Goal: Complete application form

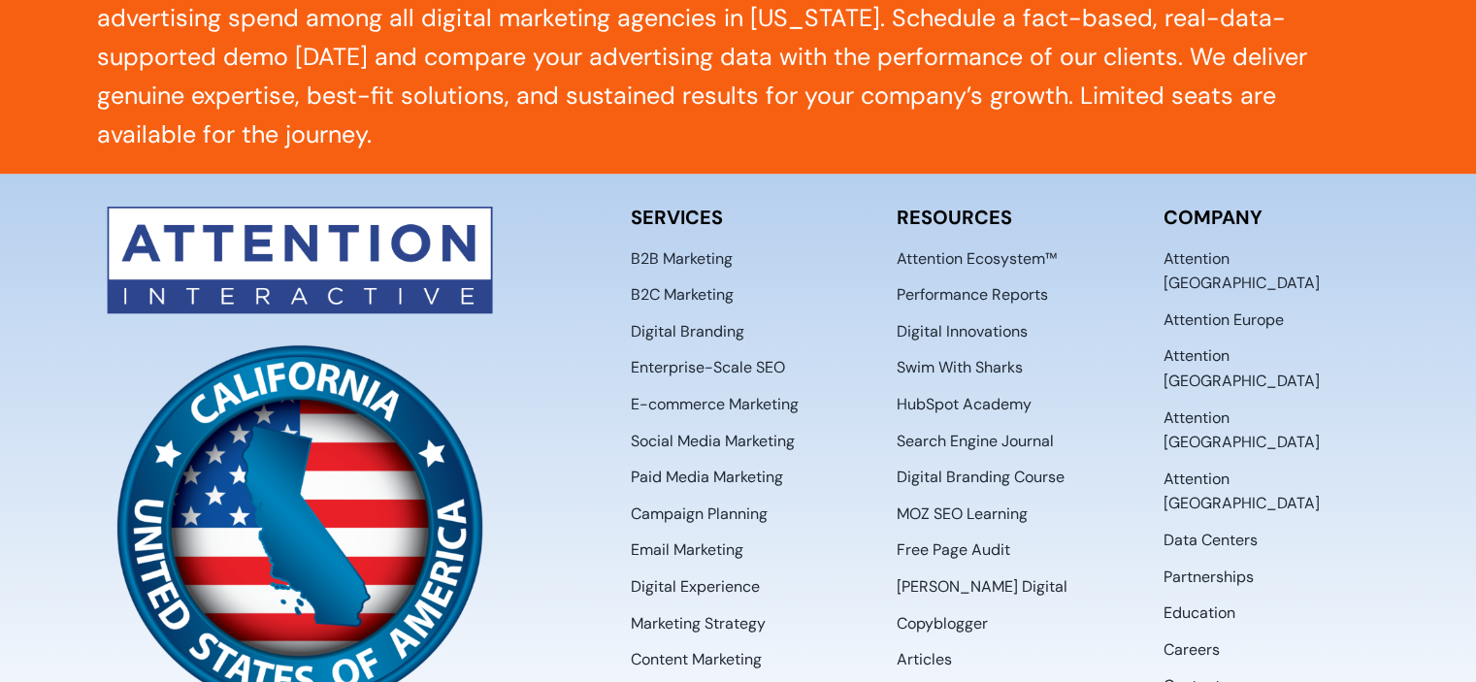
scroll to position [10139, 0]
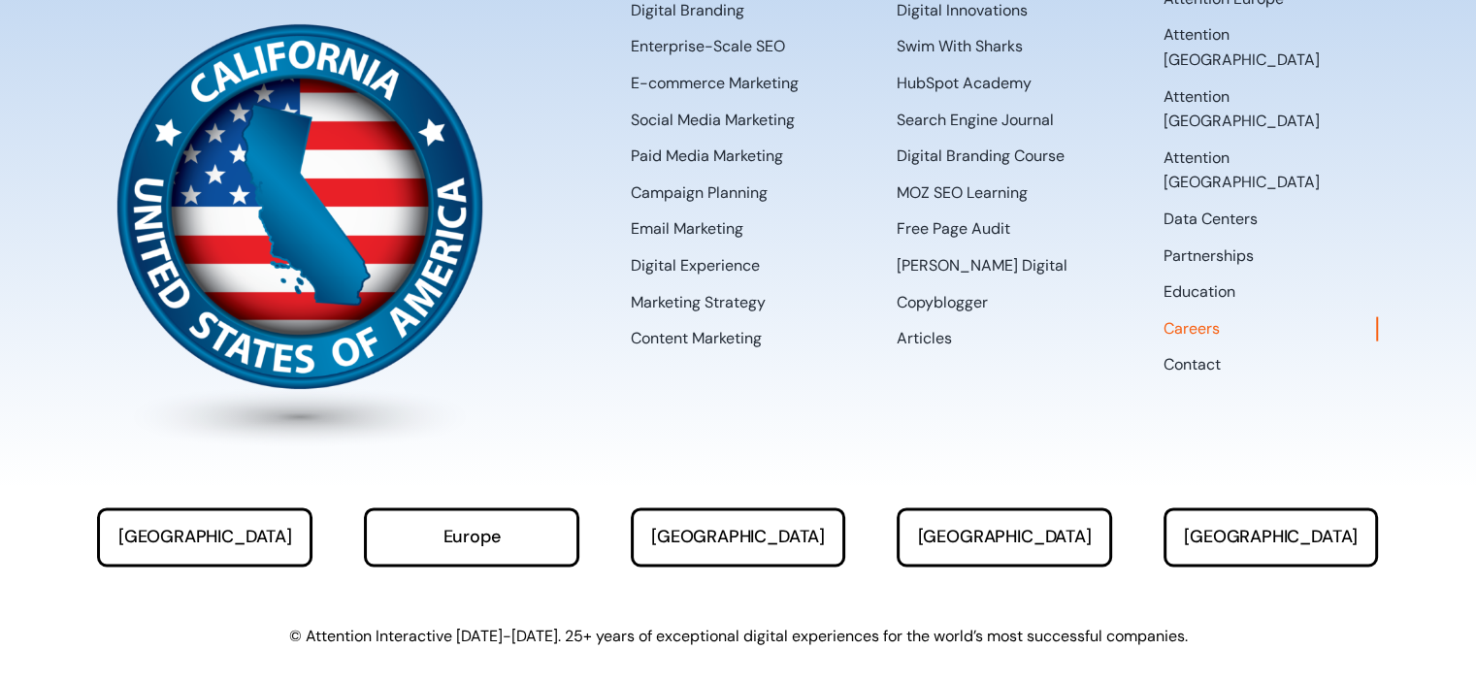
click at [1201, 316] on span "Careers" at bounding box center [1192, 328] width 56 height 25
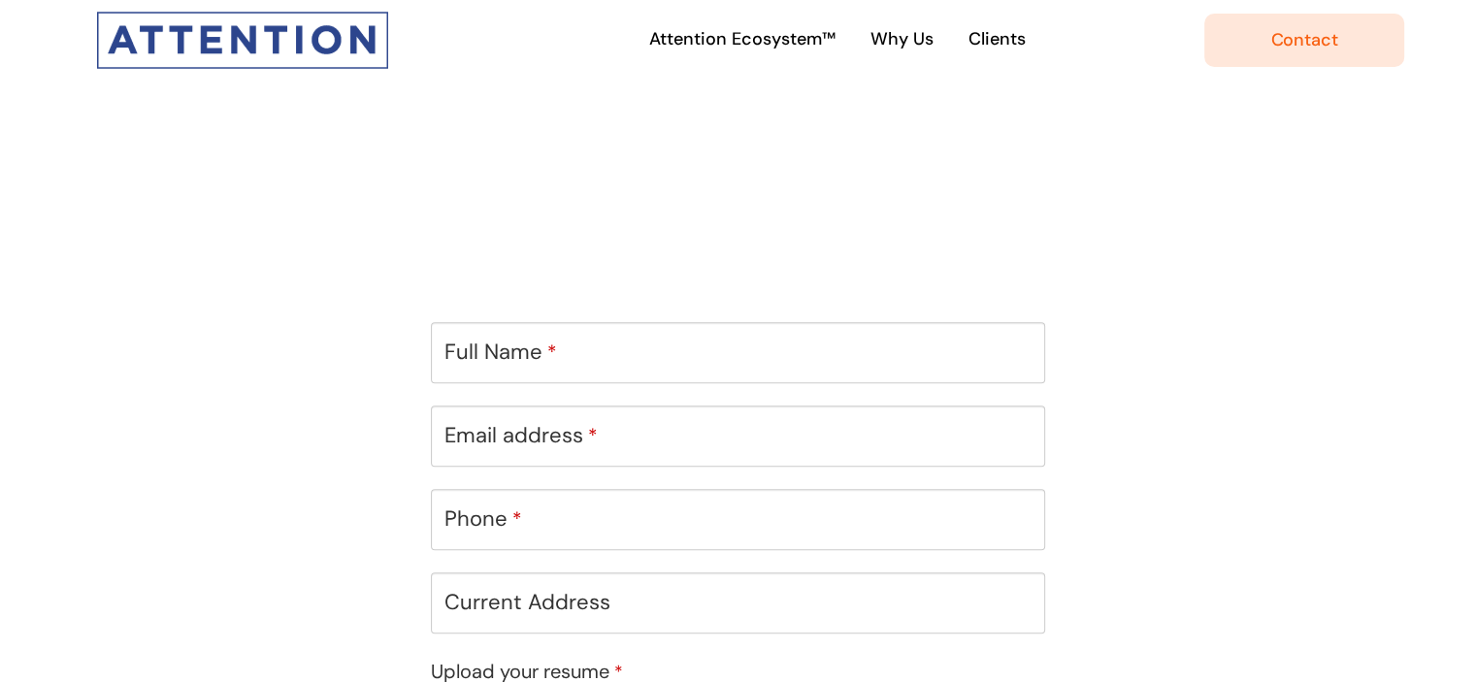
scroll to position [820, 0]
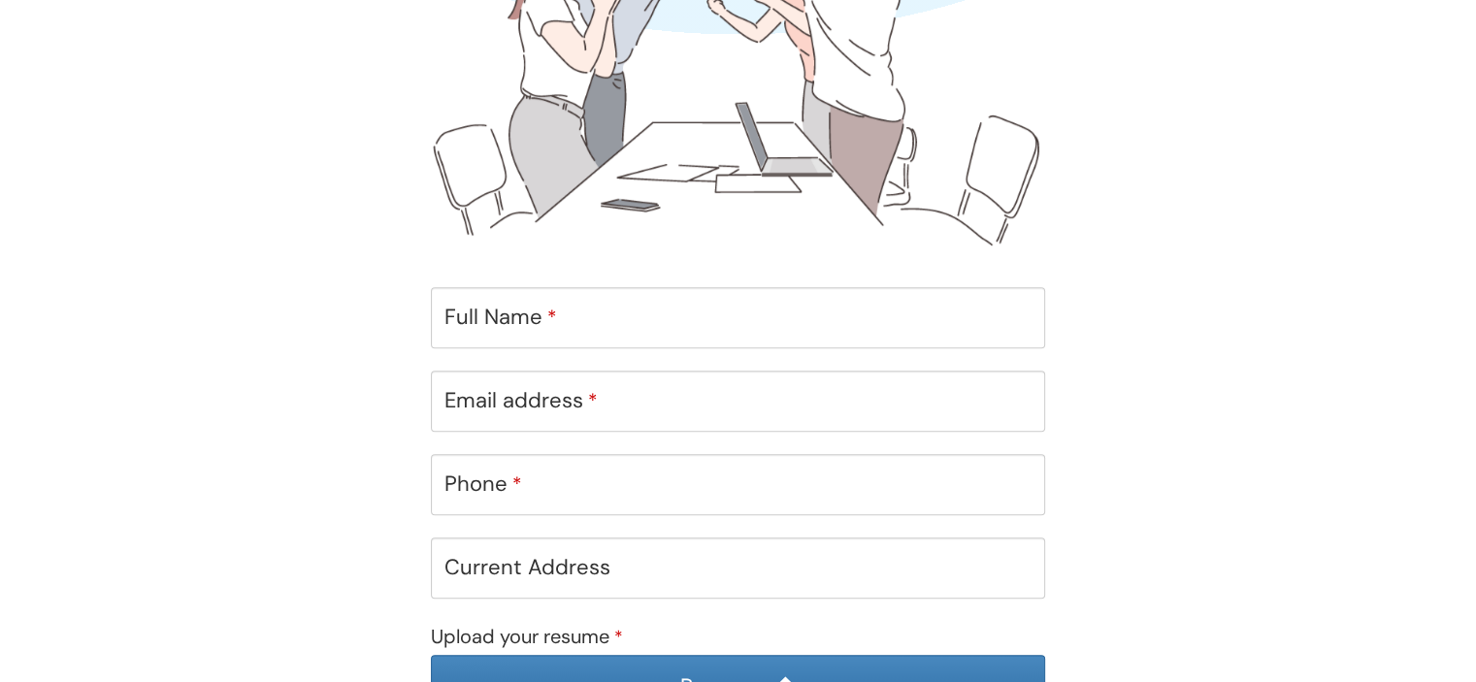
drag, startPoint x: 1490, startPoint y: 122, endPoint x: 1490, endPoint y: 310, distance: 187.3
click at [1475, 310] on html "Skip to content Toggle Navigation Attention Ecosystem™ Why Us Clients Toggle Na…" at bounding box center [738, 616] width 1476 height 2872
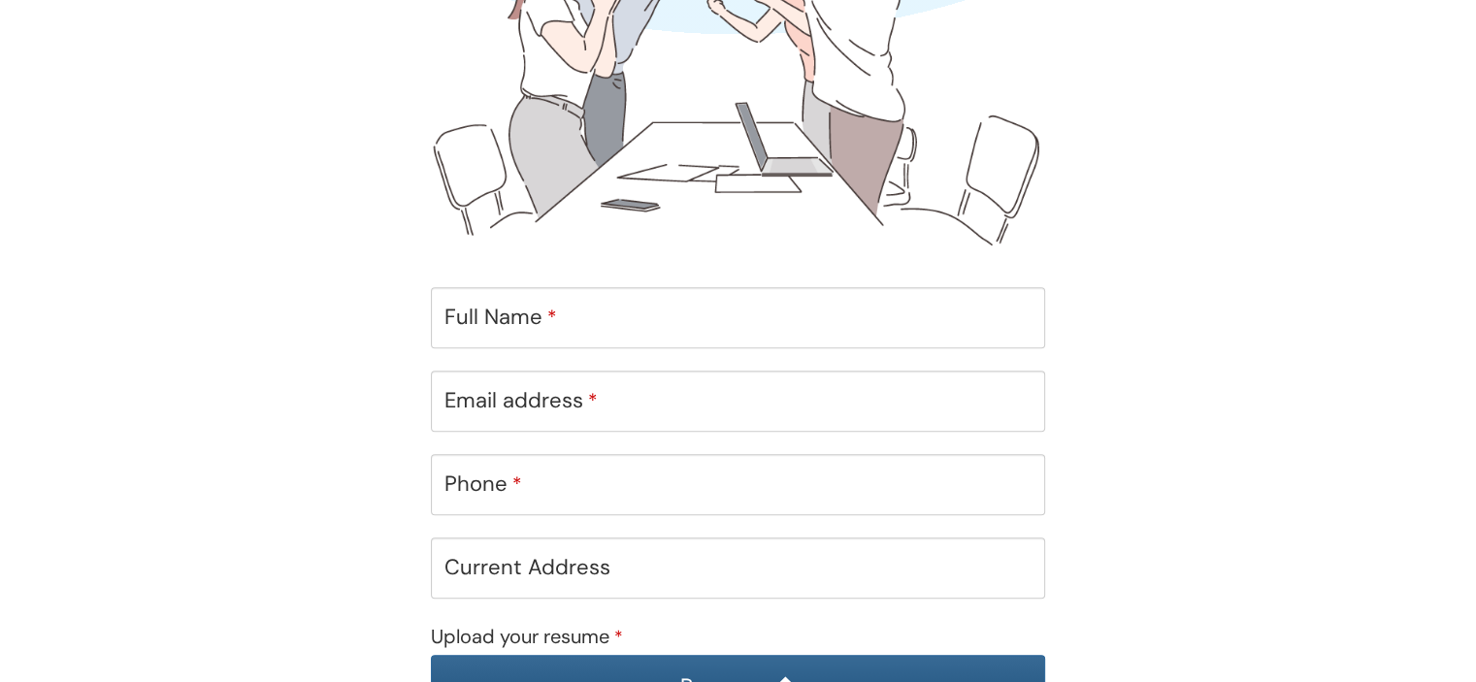
click at [835, 668] on input "Upload your resume *" at bounding box center [738, 686] width 613 height 61
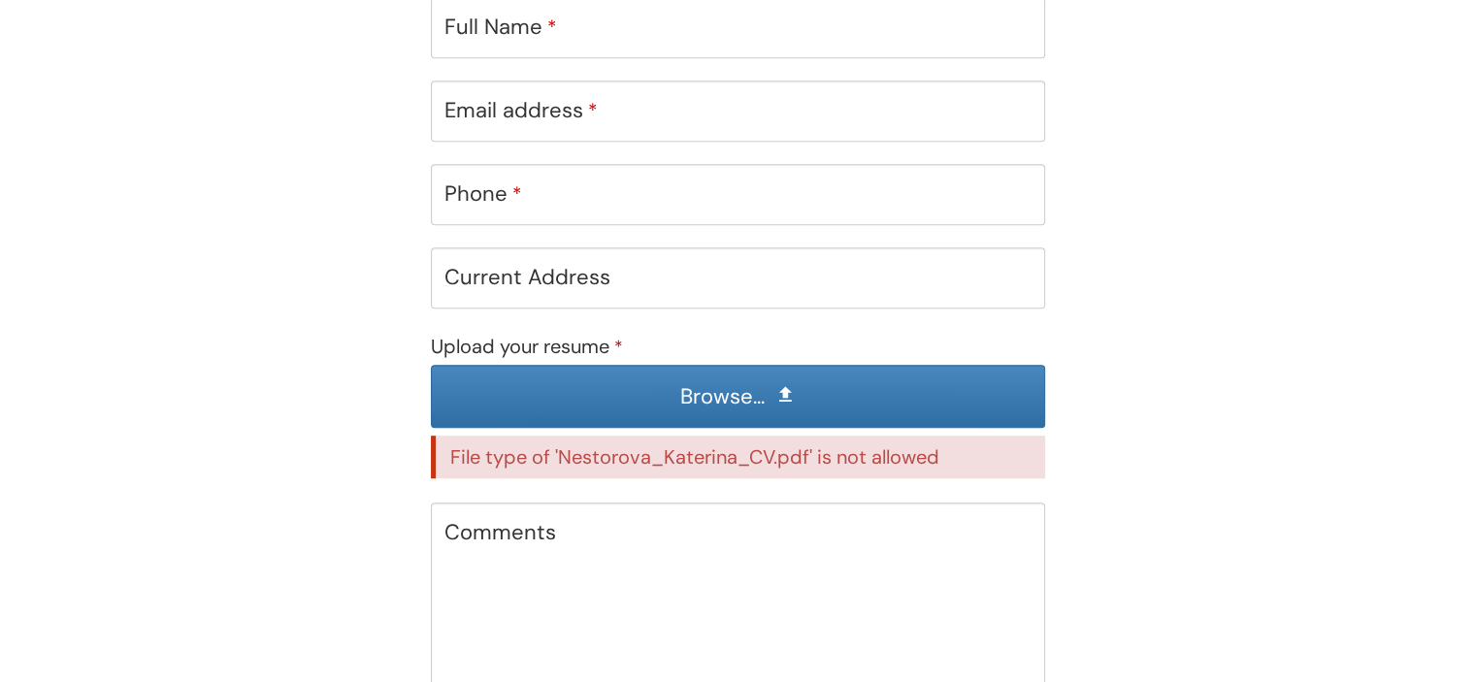
scroll to position [1118, 0]
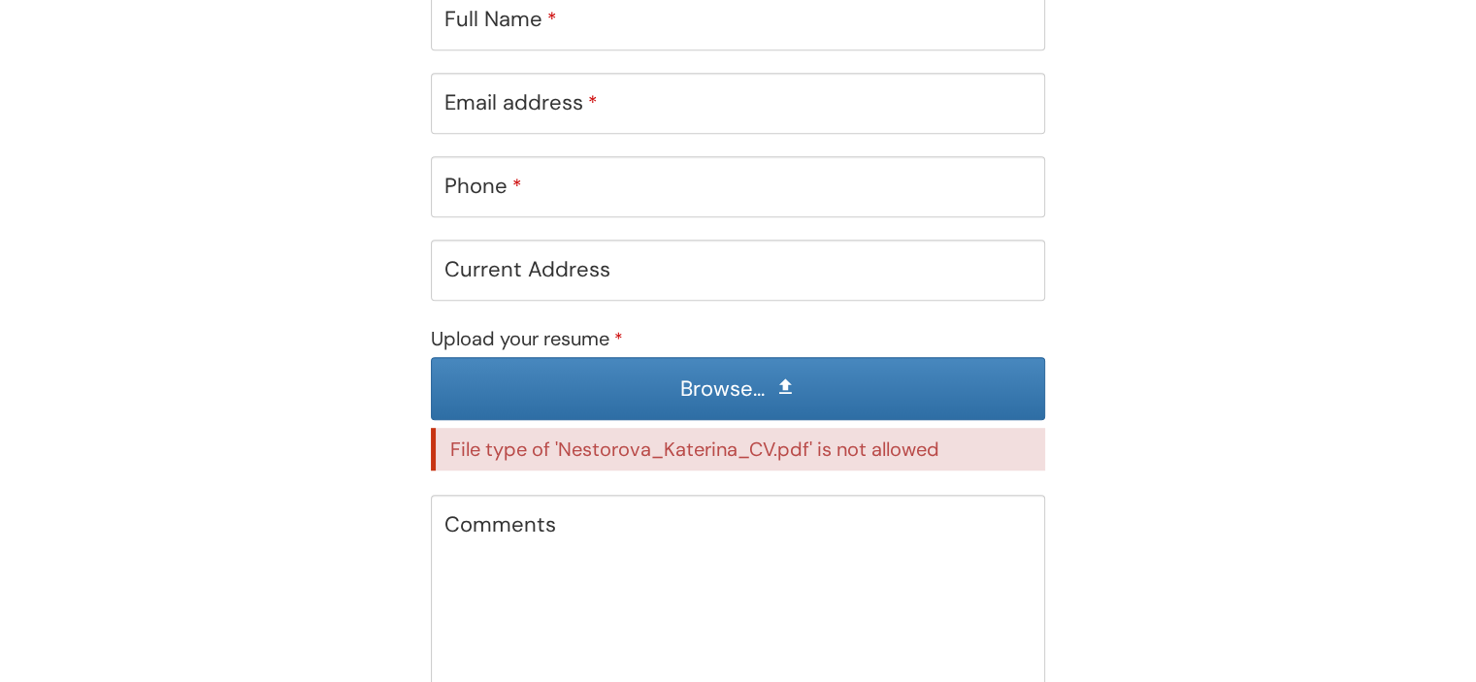
click at [794, 443] on span "File type of 'Nestorova_Katerina_CV.pdf' is not allowed" at bounding box center [694, 449] width 489 height 25
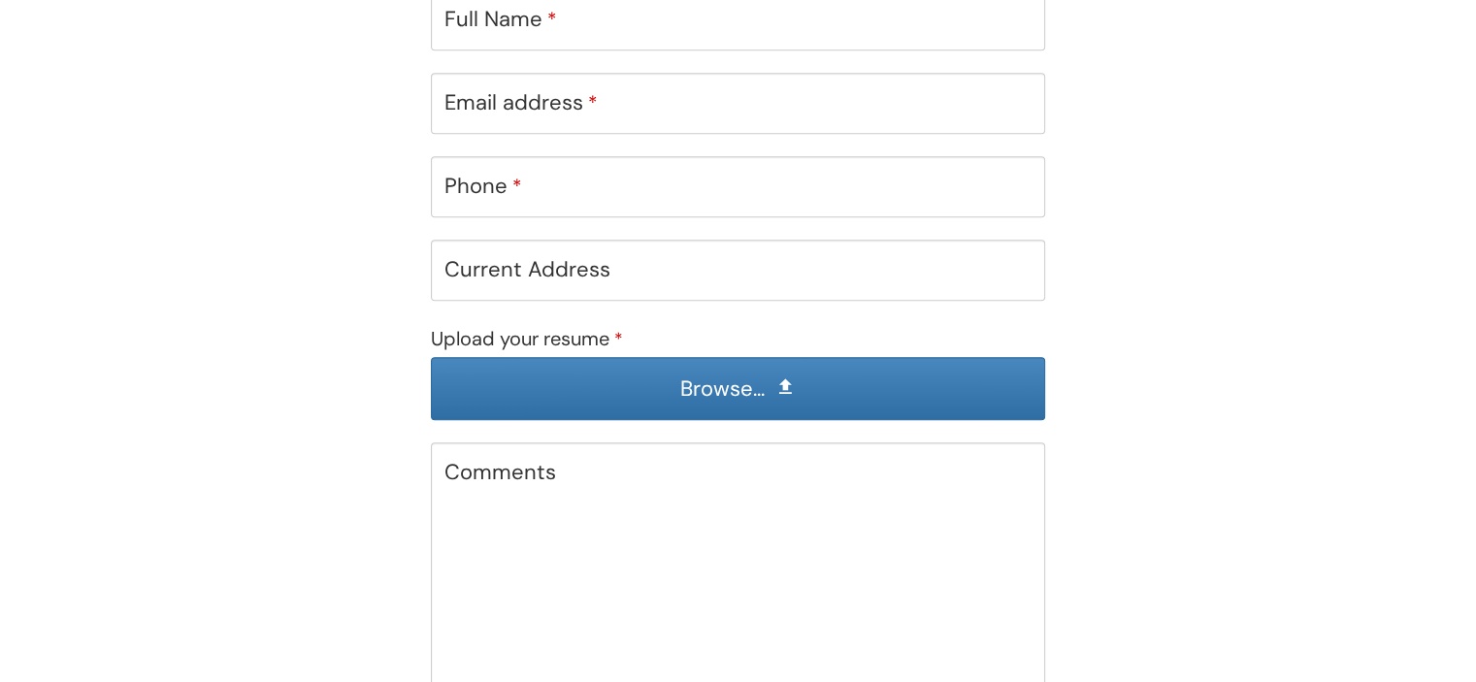
scroll to position [1118, 0]
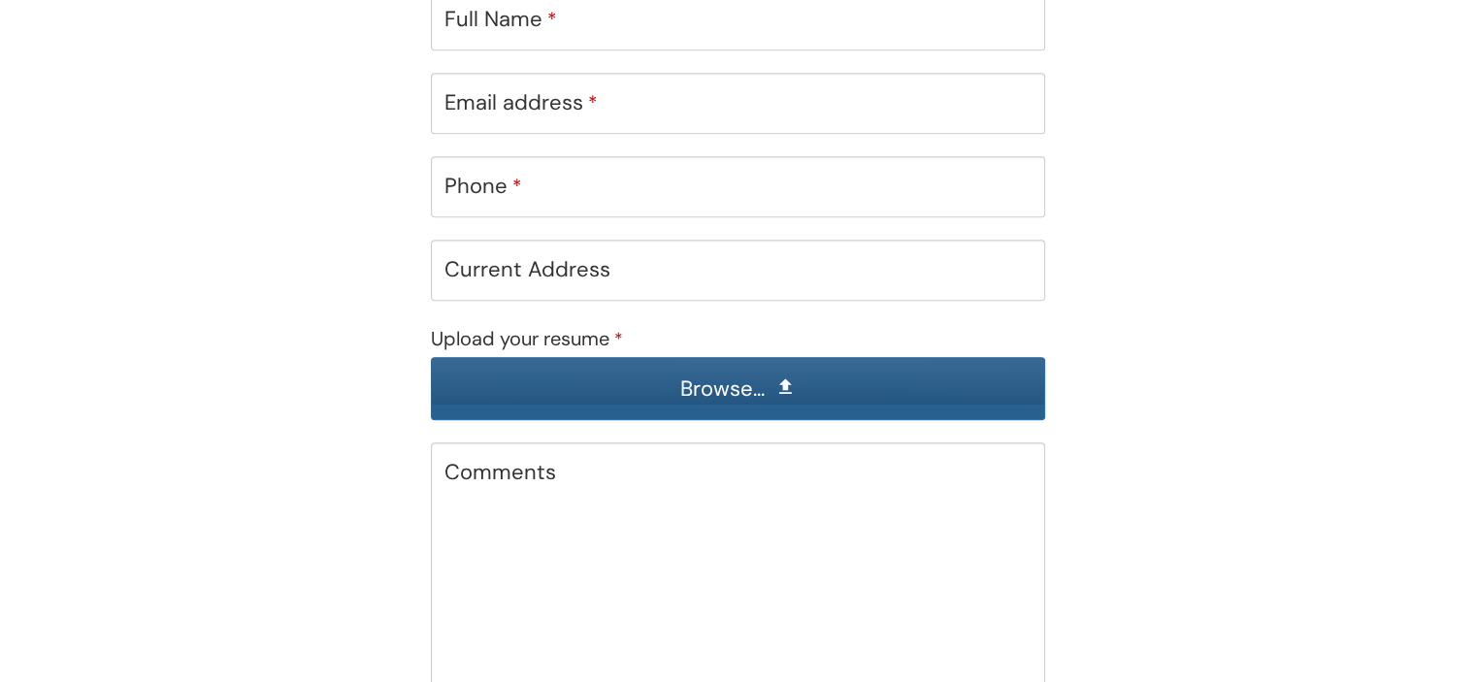
click at [764, 381] on input "Upload your resume *" at bounding box center [738, 388] width 613 height 61
